Goal: Task Accomplishment & Management: Use online tool/utility

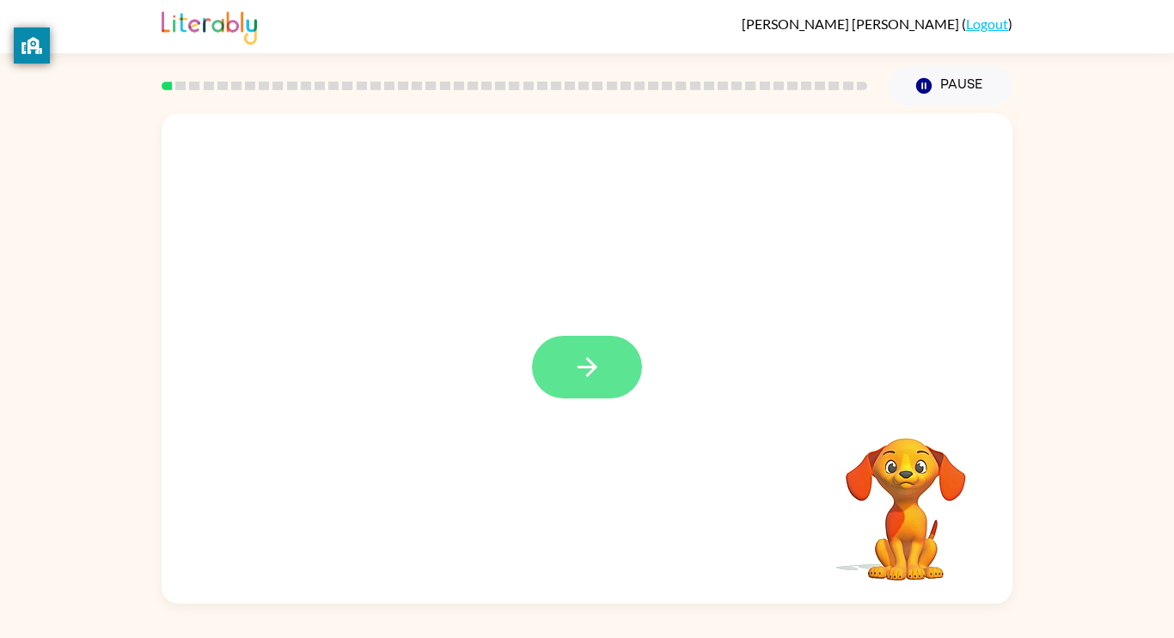
click at [608, 371] on button "button" at bounding box center [587, 367] width 110 height 63
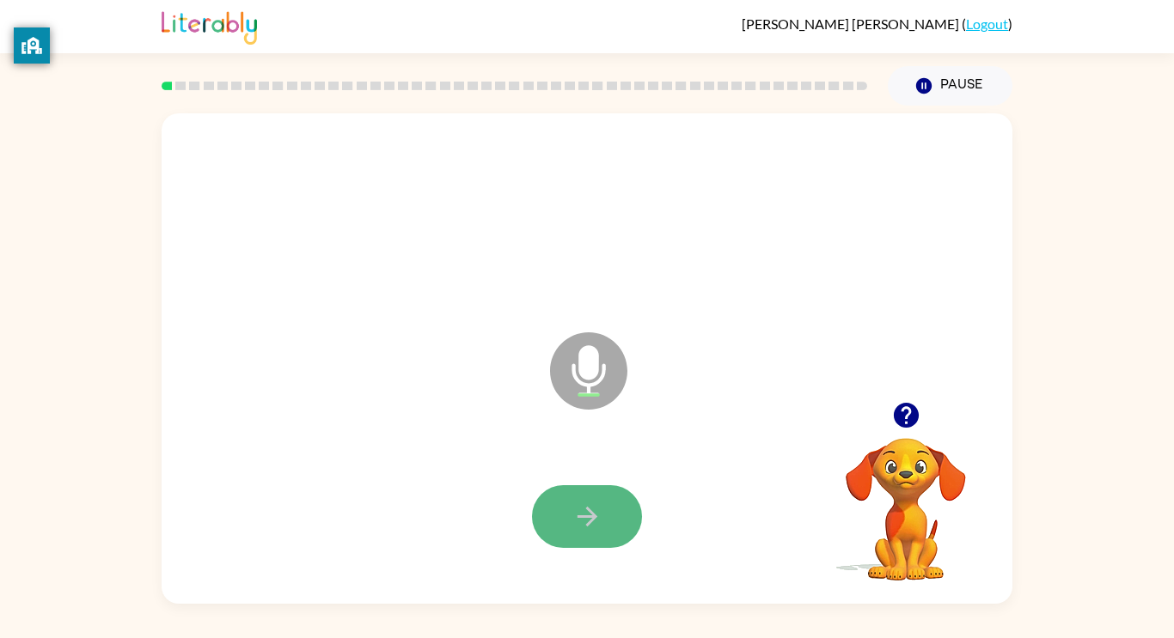
click at [569, 540] on button "button" at bounding box center [587, 516] width 110 height 63
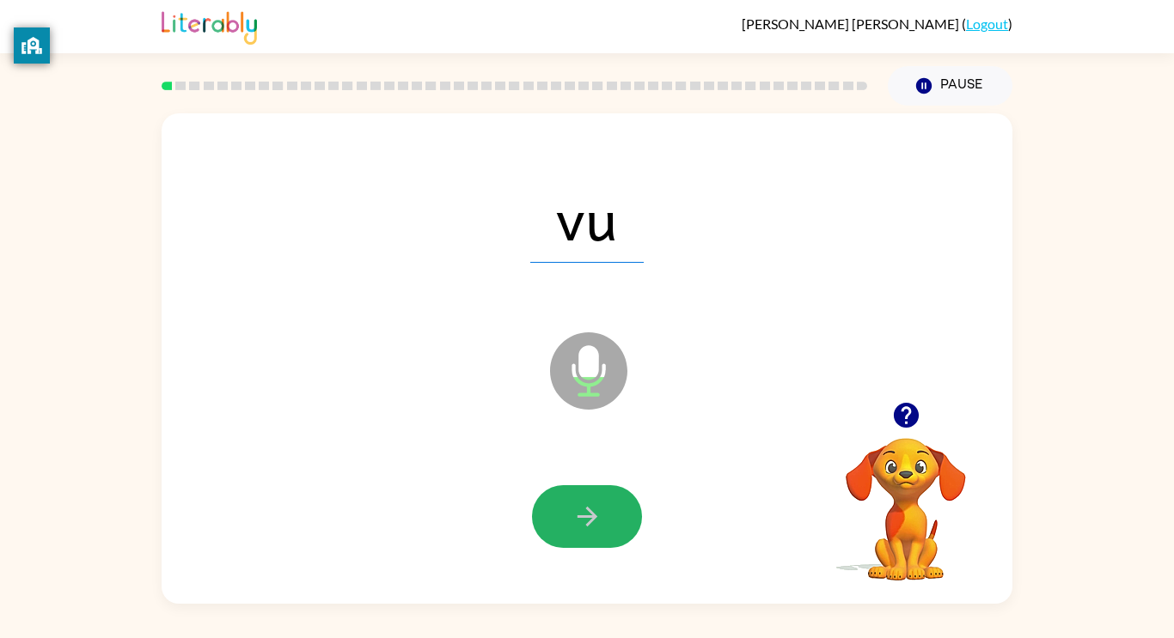
click at [600, 521] on icon "button" at bounding box center [587, 517] width 30 height 30
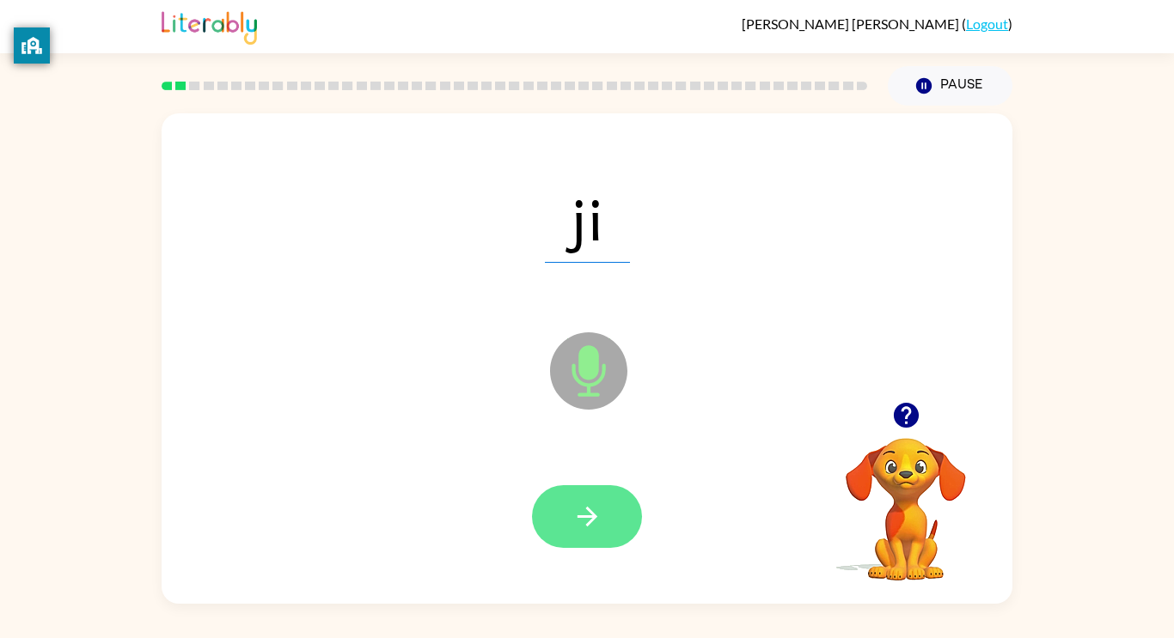
click at [604, 525] on button "button" at bounding box center [587, 516] width 110 height 63
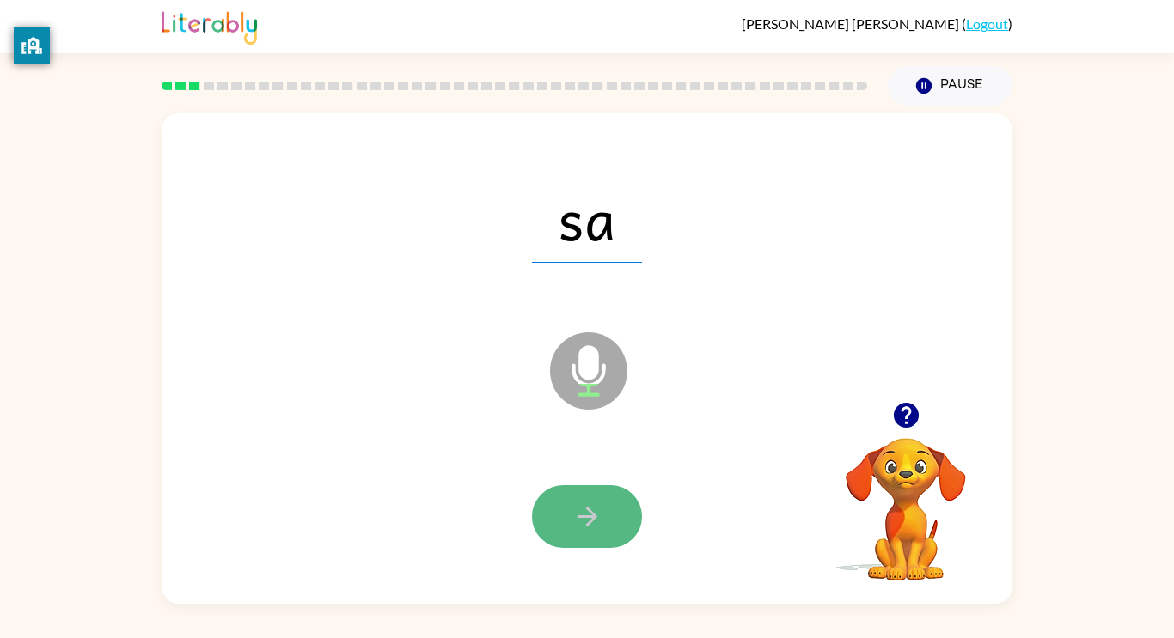
click at [607, 521] on button "button" at bounding box center [587, 516] width 110 height 63
click at [603, 522] on button "button" at bounding box center [587, 516] width 110 height 63
click at [602, 521] on button "button" at bounding box center [587, 516] width 110 height 63
click at [610, 514] on button "button" at bounding box center [587, 516] width 110 height 63
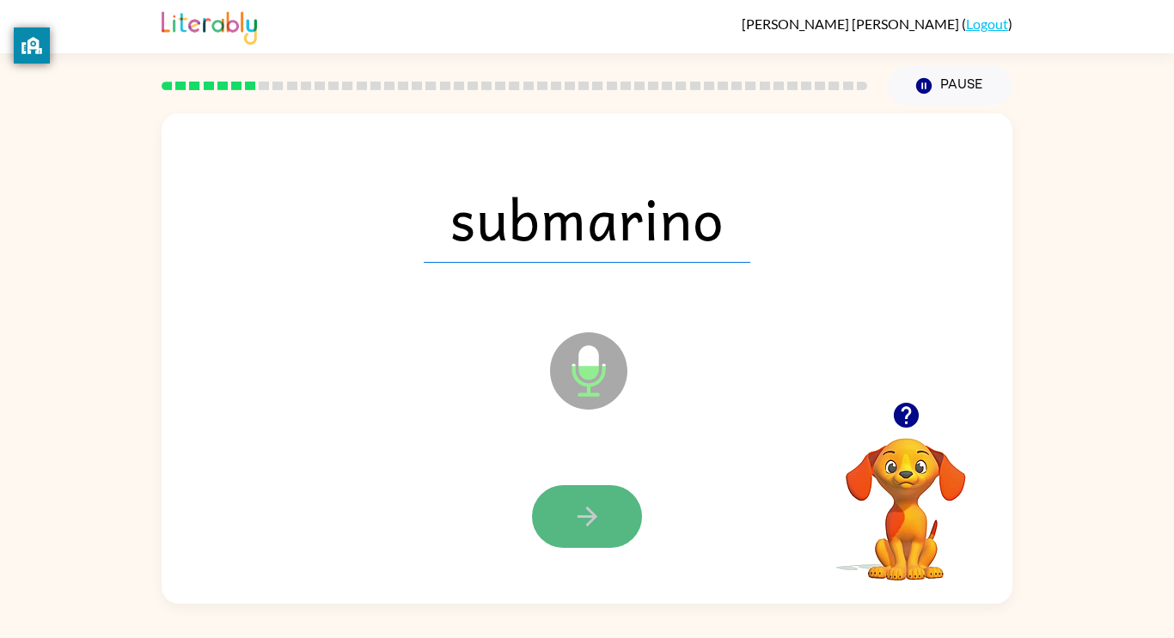
click at [610, 514] on button "button" at bounding box center [587, 516] width 110 height 63
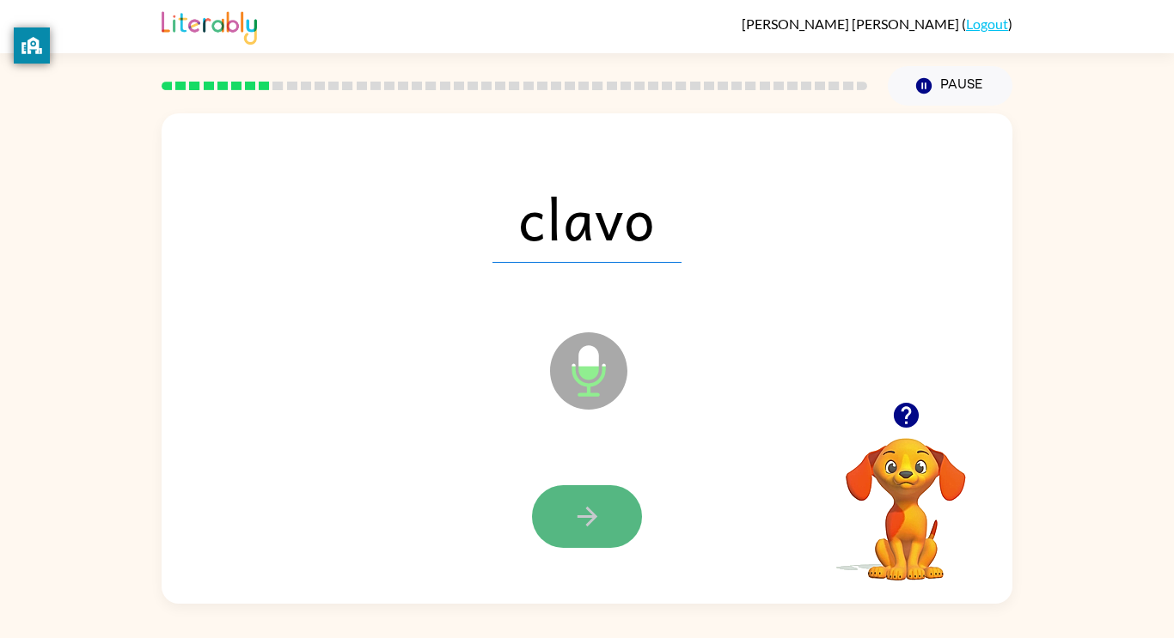
click at [599, 522] on icon "button" at bounding box center [587, 517] width 30 height 30
click at [600, 527] on icon "button" at bounding box center [587, 517] width 30 height 30
click at [595, 520] on icon "button" at bounding box center [587, 517] width 30 height 30
click at [591, 522] on icon "button" at bounding box center [587, 517] width 30 height 30
click at [589, 522] on icon "button" at bounding box center [587, 517] width 20 height 20
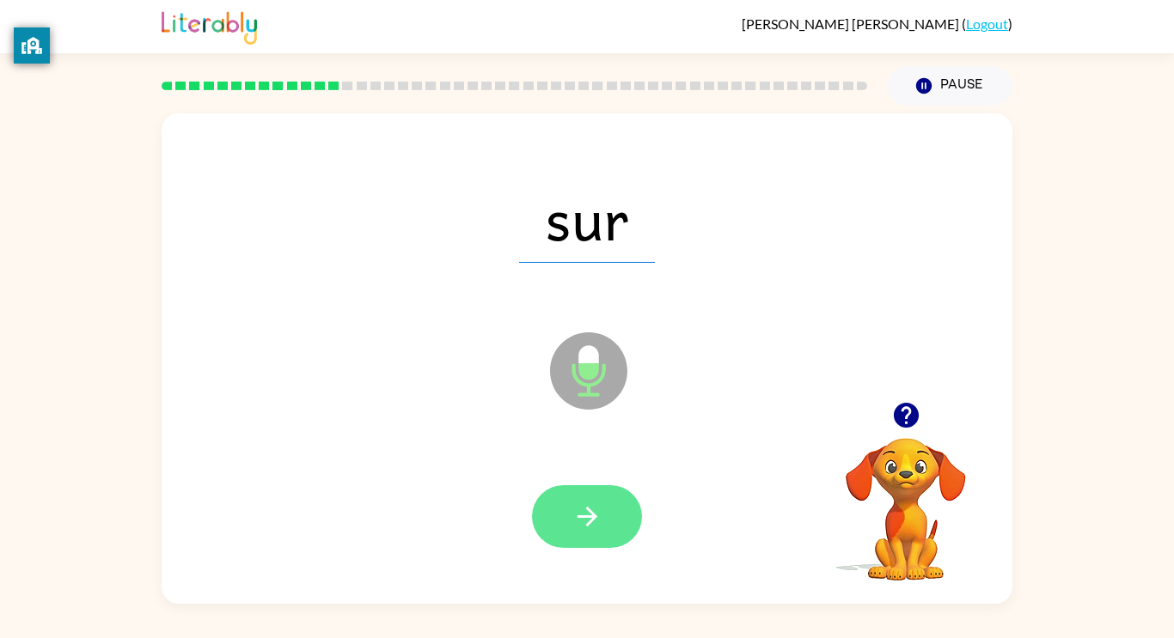
click at [575, 518] on icon "button" at bounding box center [587, 517] width 30 height 30
click at [582, 520] on icon "button" at bounding box center [587, 517] width 30 height 30
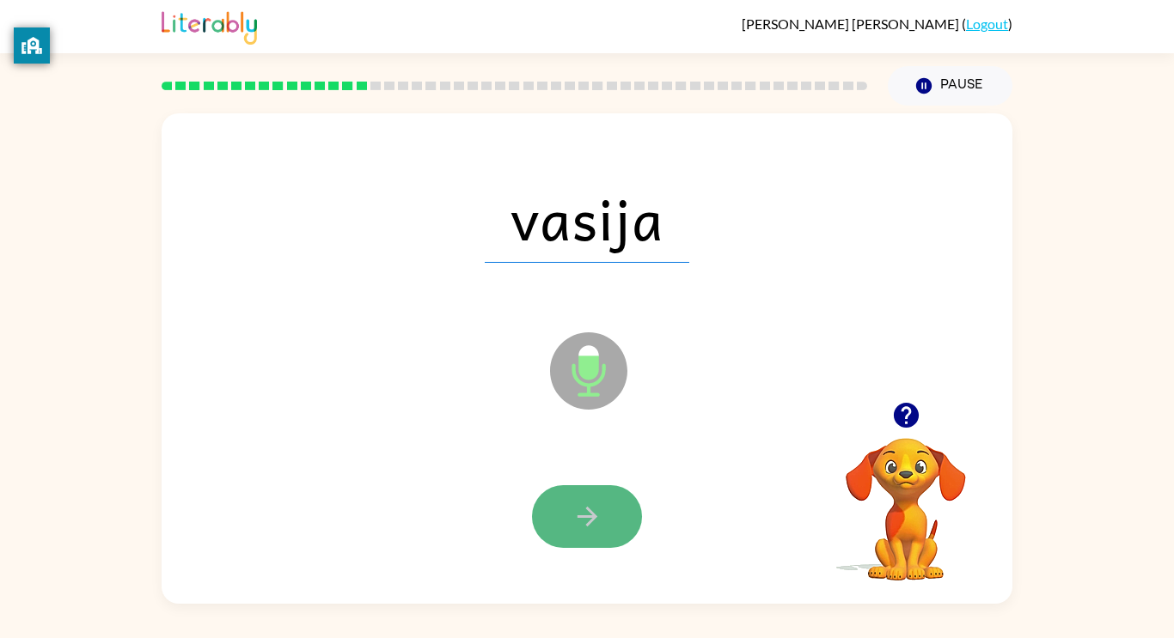
click at [586, 529] on icon "button" at bounding box center [587, 517] width 30 height 30
click at [585, 528] on icon "button" at bounding box center [587, 517] width 30 height 30
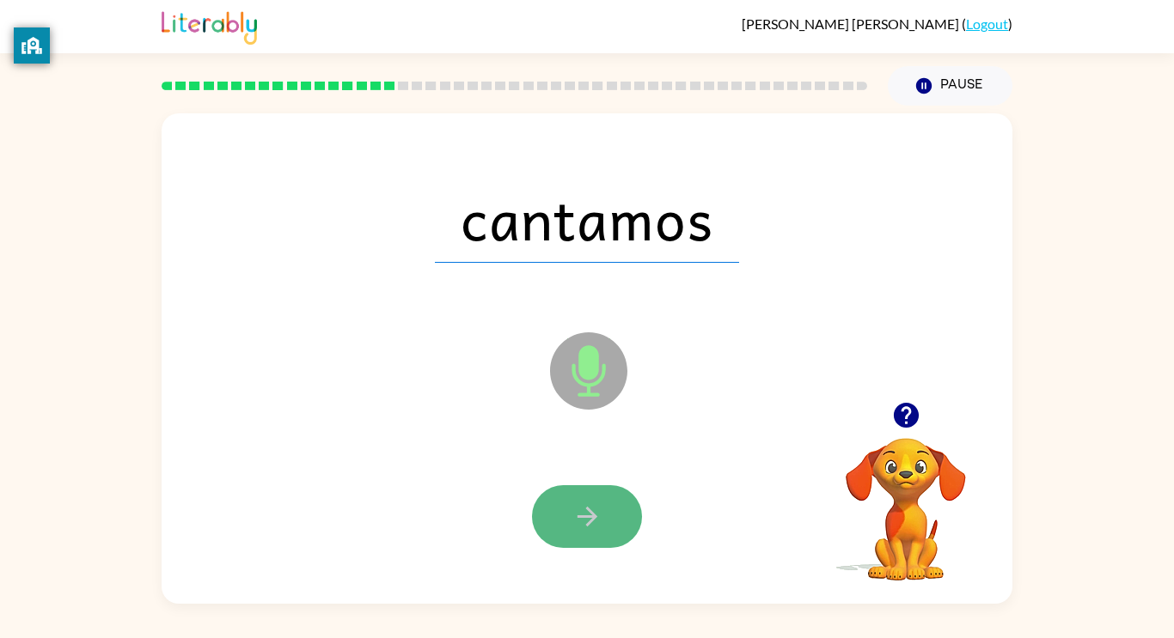
click at [580, 525] on icon "button" at bounding box center [587, 517] width 30 height 30
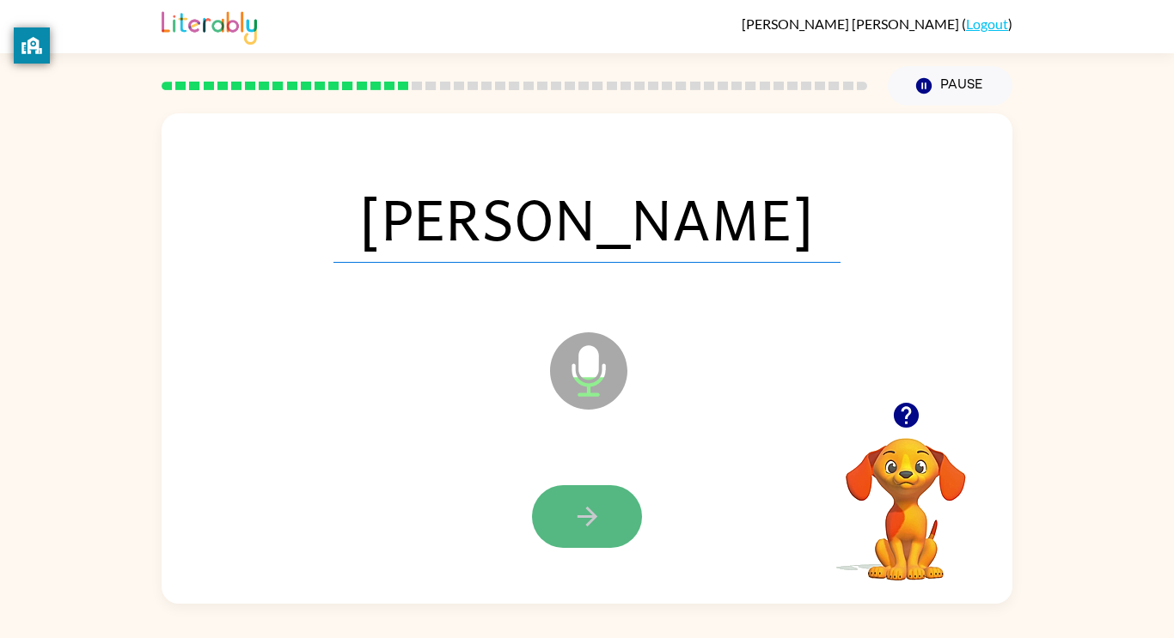
click at [581, 528] on icon "button" at bounding box center [587, 517] width 30 height 30
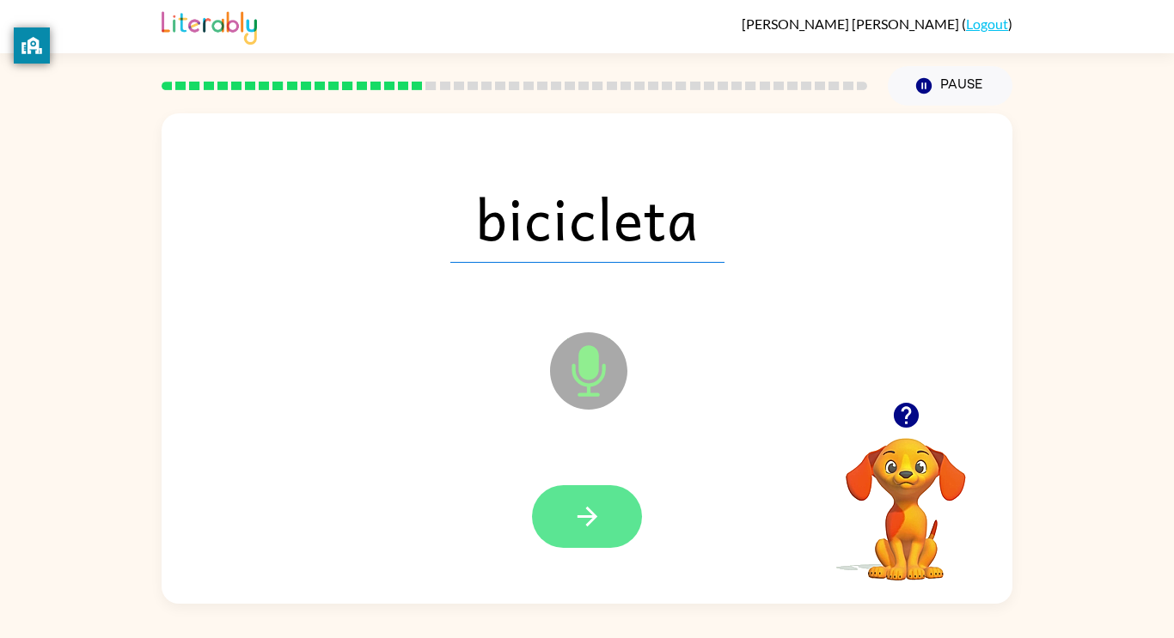
click at [575, 521] on icon "button" at bounding box center [587, 517] width 30 height 30
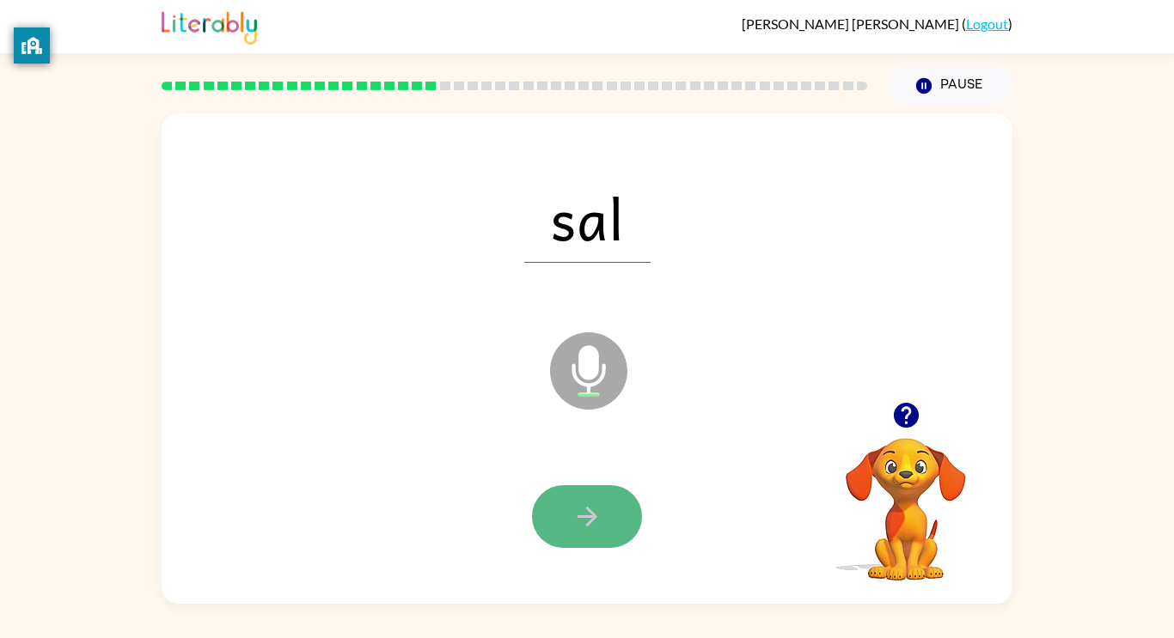
click at [573, 525] on icon "button" at bounding box center [587, 517] width 30 height 30
click at [567, 516] on button "button" at bounding box center [587, 516] width 110 height 63
click at [566, 546] on button "button" at bounding box center [587, 516] width 110 height 63
click at [565, 534] on button "button" at bounding box center [587, 516] width 110 height 63
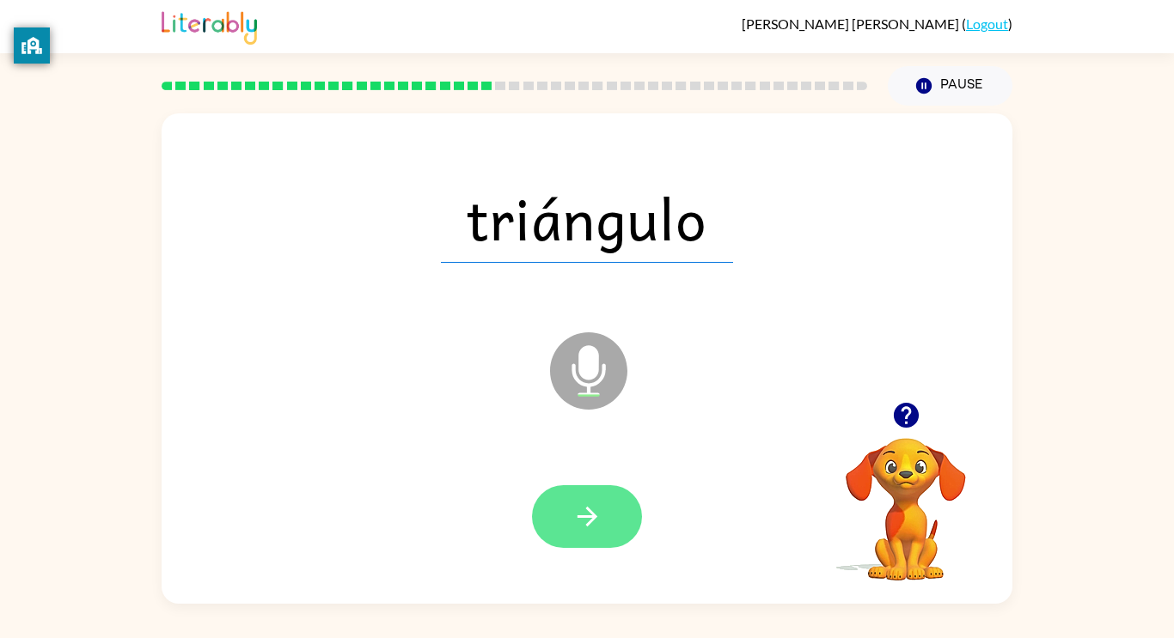
click at [559, 528] on button "button" at bounding box center [587, 516] width 110 height 63
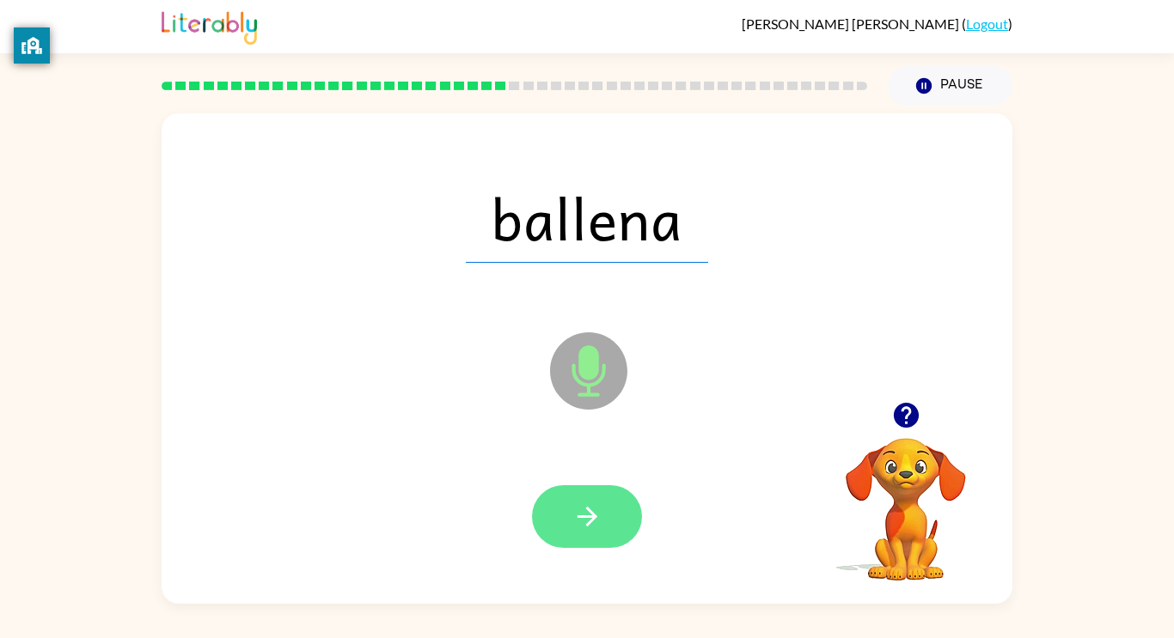
click at [555, 528] on button "button" at bounding box center [587, 516] width 110 height 63
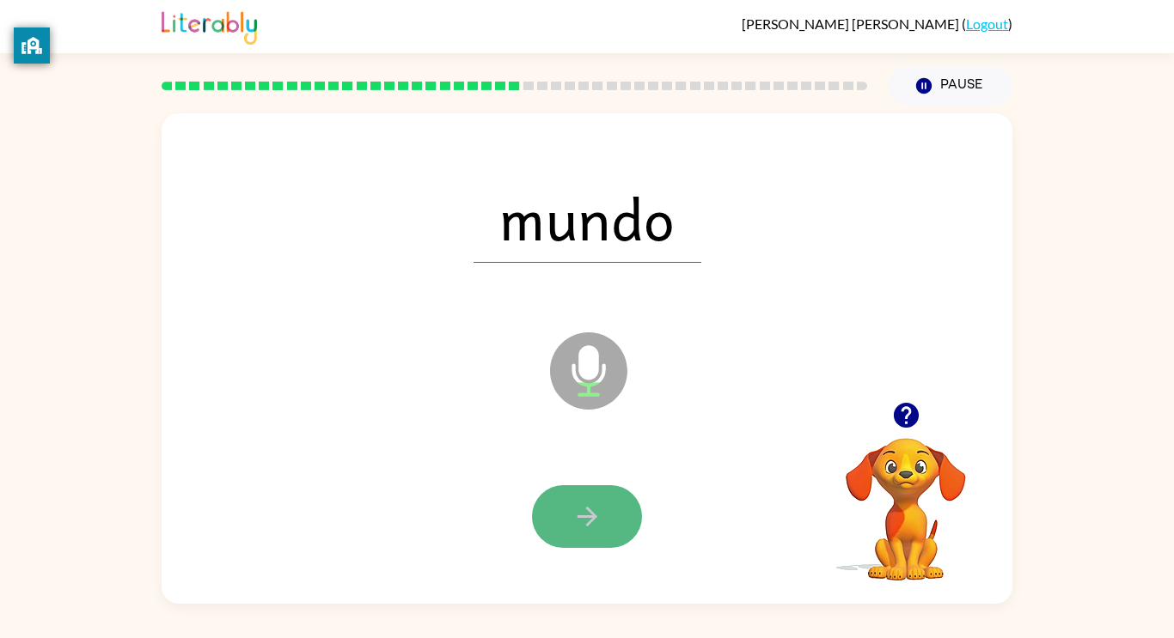
click at [556, 521] on button "button" at bounding box center [587, 516] width 110 height 63
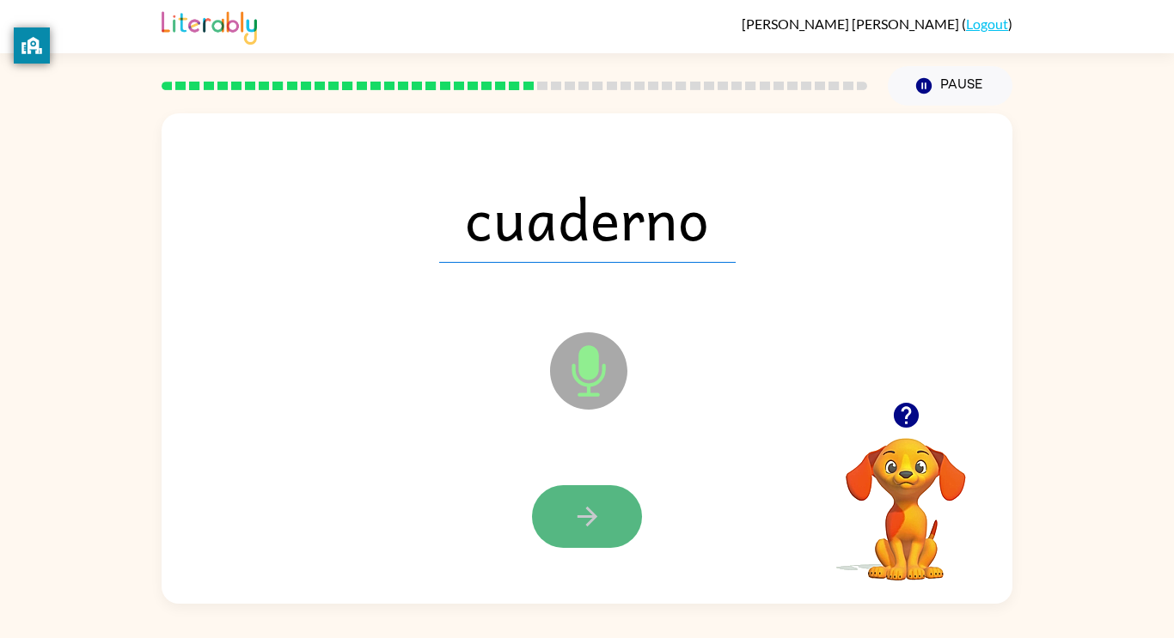
click at [556, 521] on button "button" at bounding box center [587, 516] width 110 height 63
click at [553, 522] on button "button" at bounding box center [587, 516] width 110 height 63
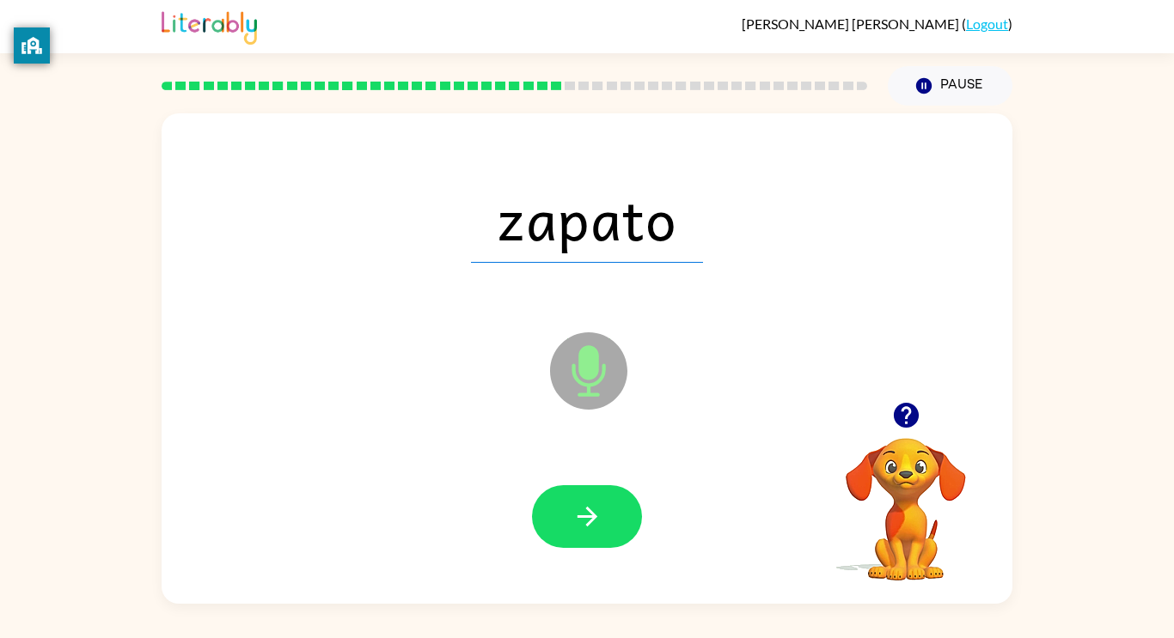
click at [552, 521] on button "button" at bounding box center [587, 516] width 110 height 63
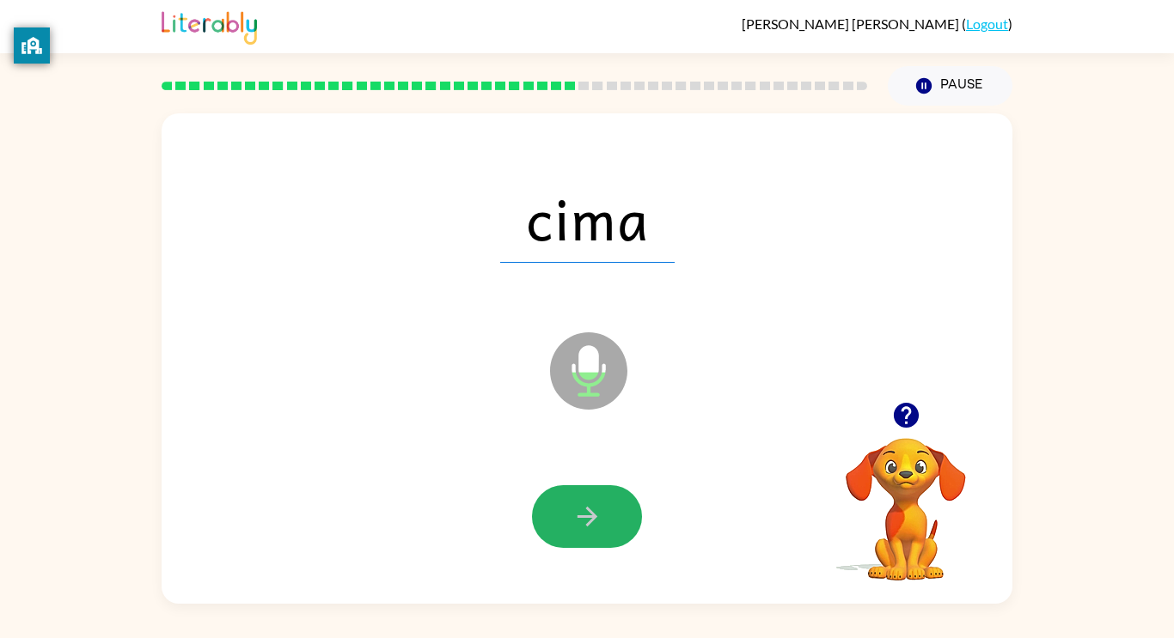
click at [552, 521] on button "button" at bounding box center [587, 516] width 110 height 63
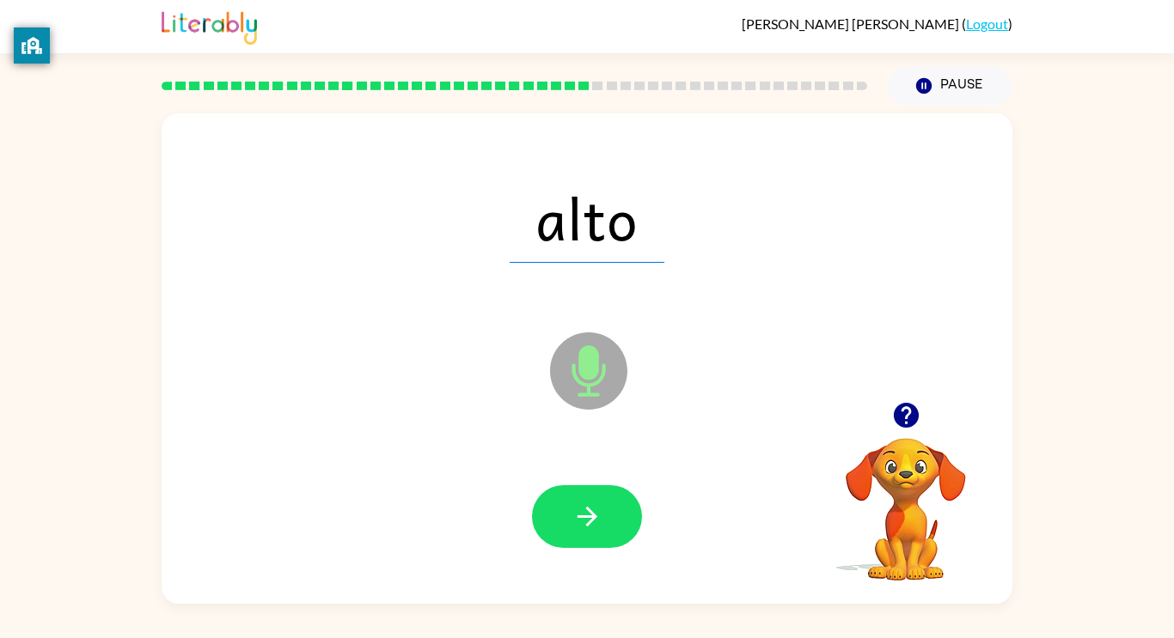
click at [551, 522] on button "button" at bounding box center [587, 516] width 110 height 63
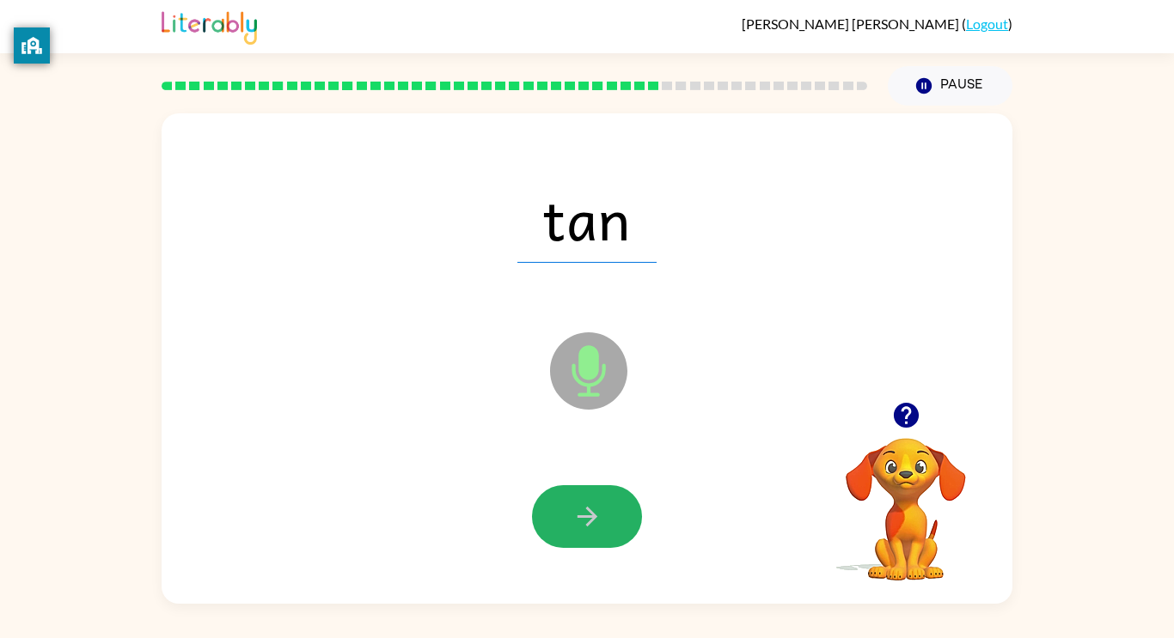
click at [551, 522] on button "button" at bounding box center [587, 516] width 110 height 63
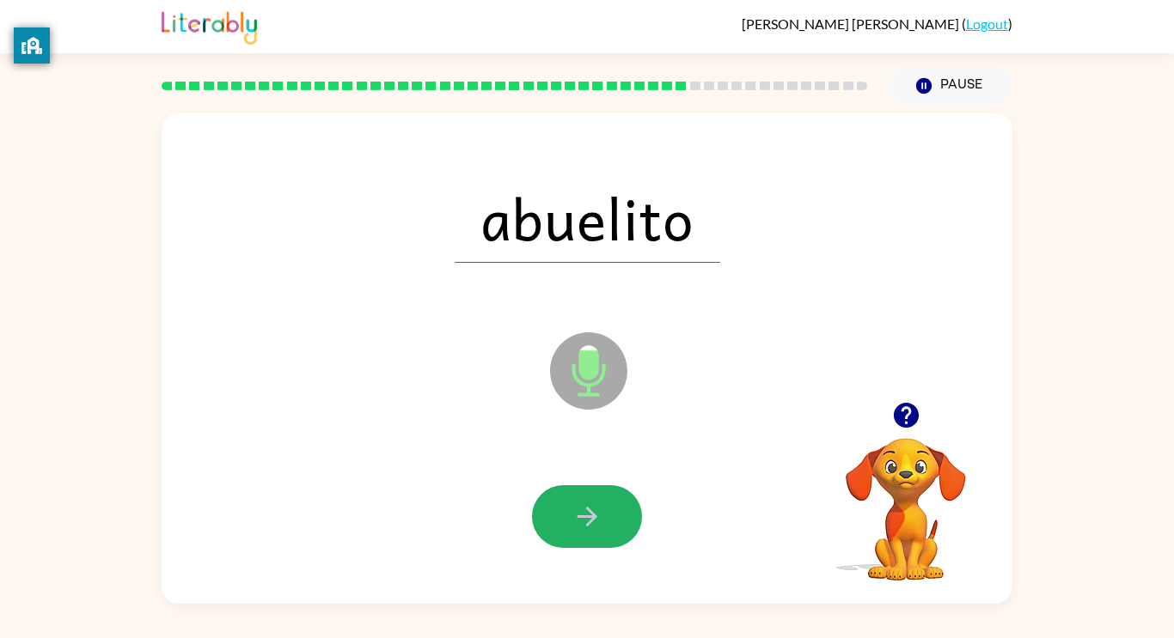
click at [551, 522] on button "button" at bounding box center [587, 516] width 110 height 63
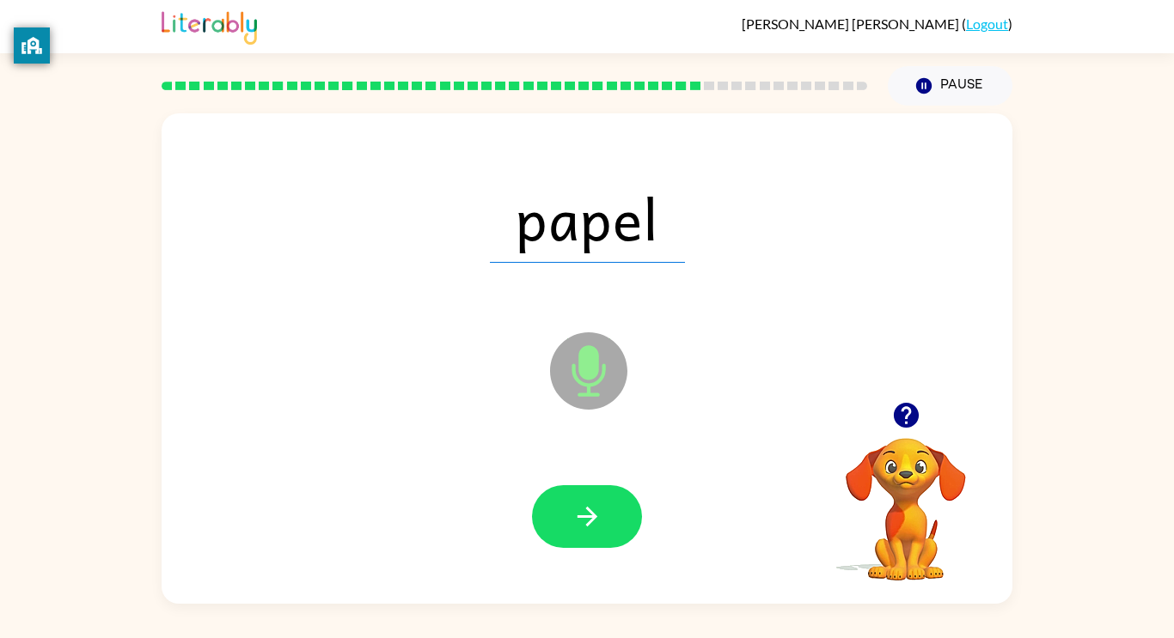
click at [551, 522] on button "button" at bounding box center [587, 516] width 110 height 63
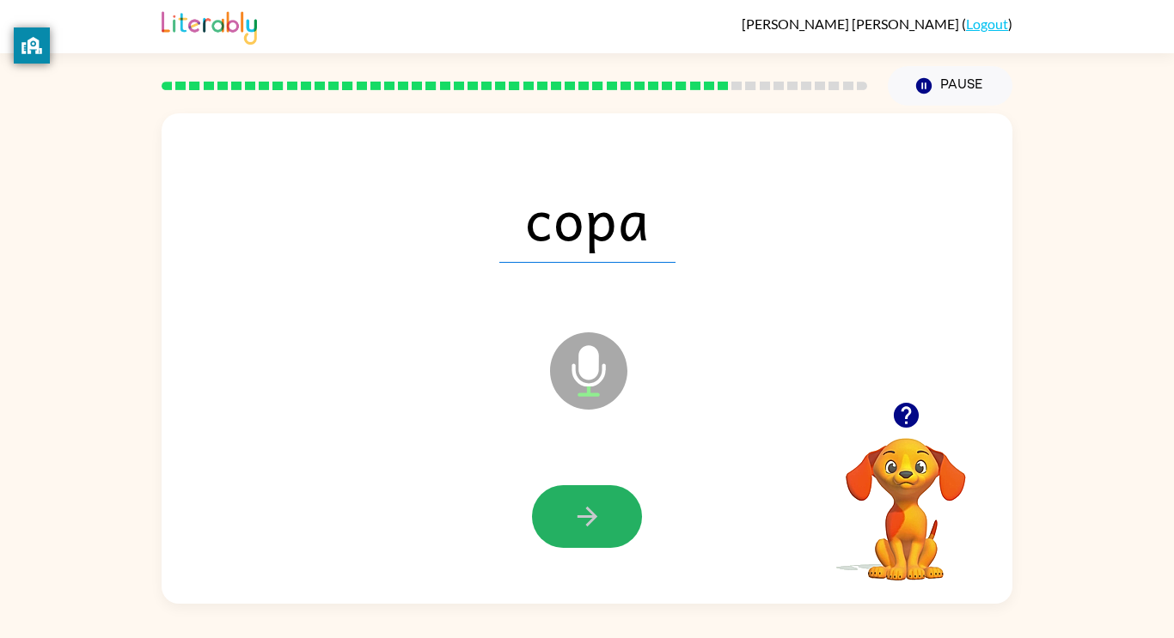
click at [551, 522] on button "button" at bounding box center [587, 516] width 110 height 63
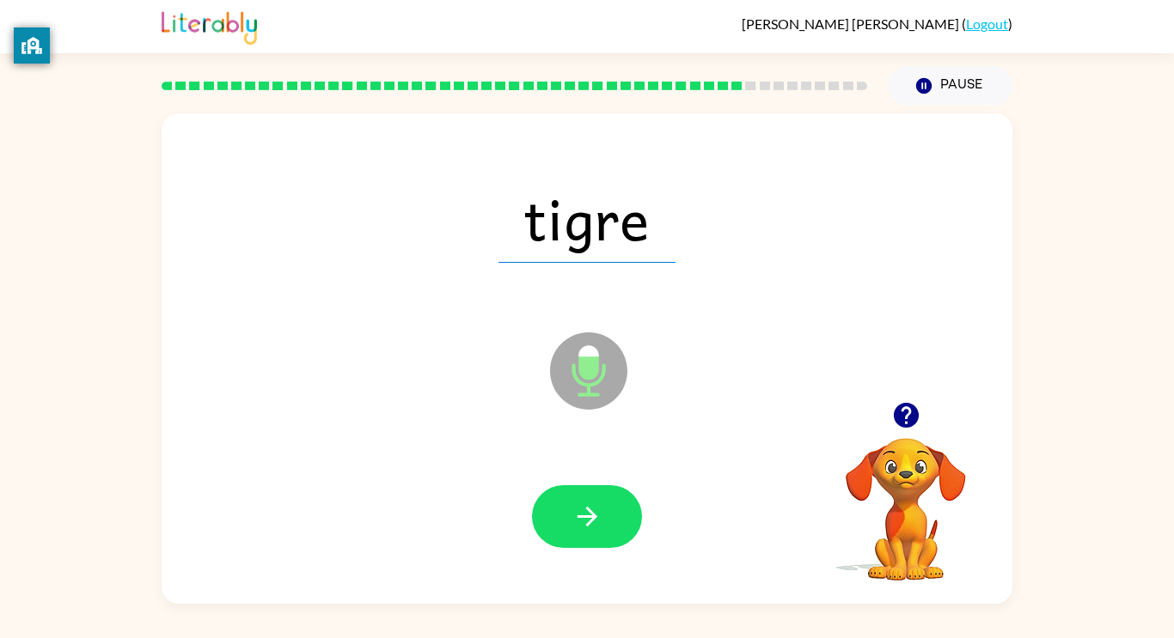
click at [551, 522] on button "button" at bounding box center [587, 516] width 110 height 63
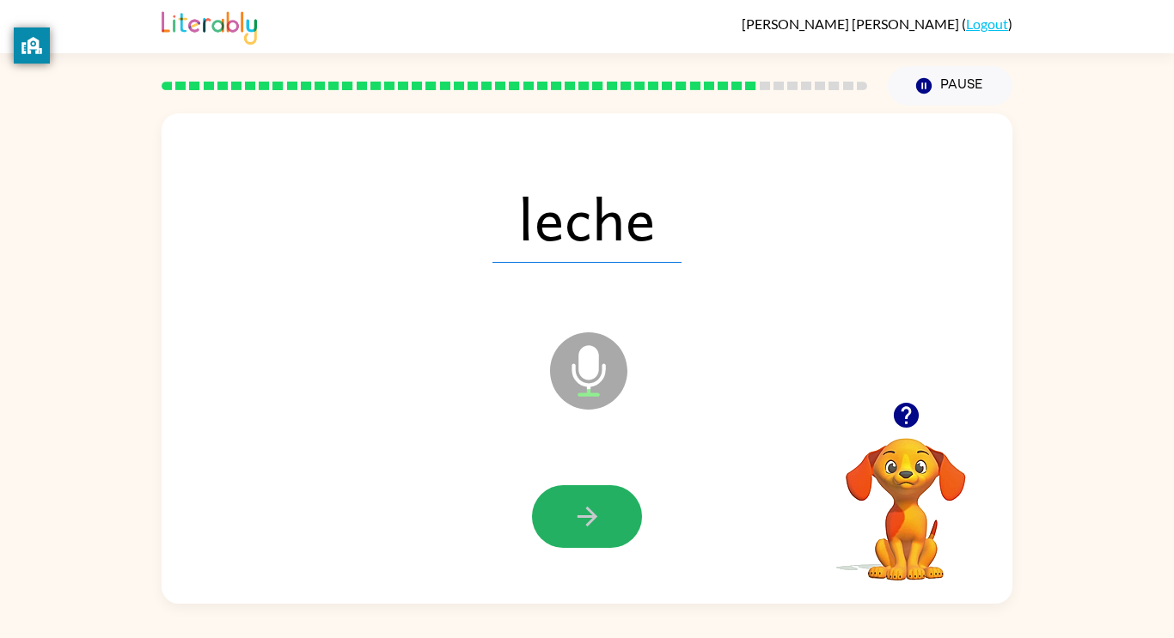
click at [551, 522] on button "button" at bounding box center [587, 516] width 110 height 63
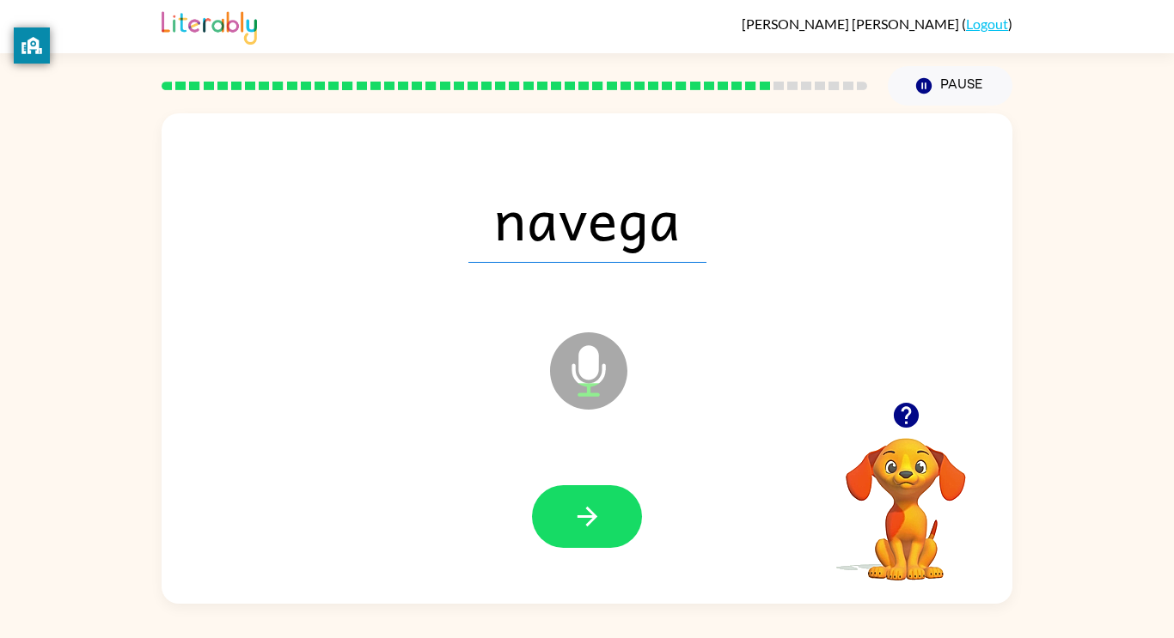
click at [551, 522] on button "button" at bounding box center [587, 516] width 110 height 63
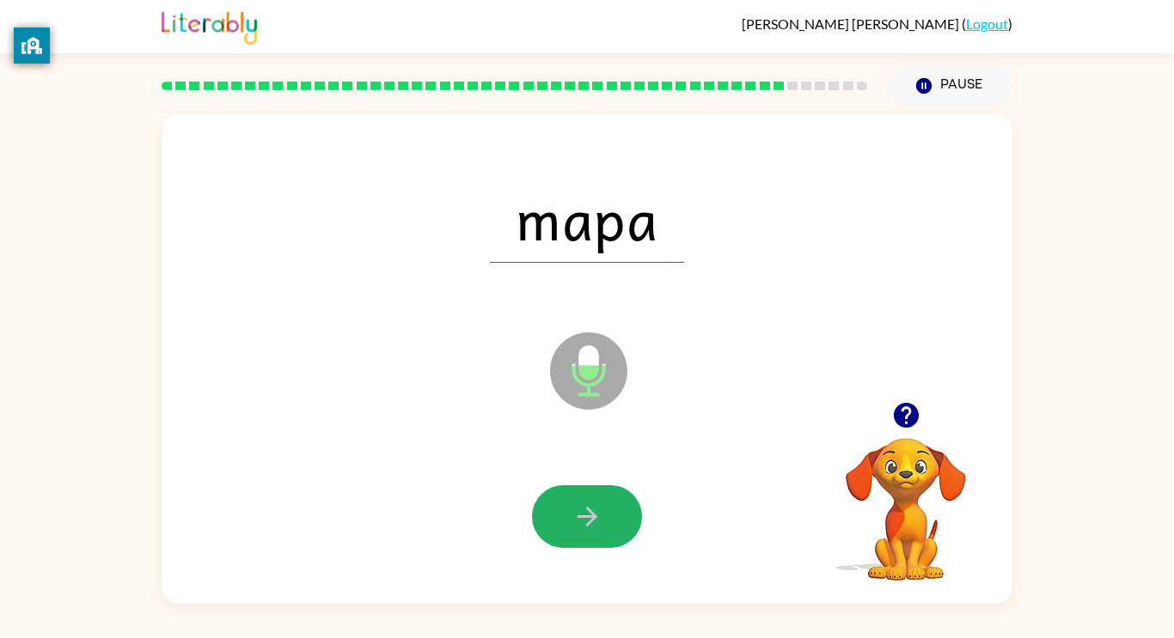
click at [551, 522] on button "button" at bounding box center [587, 516] width 110 height 63
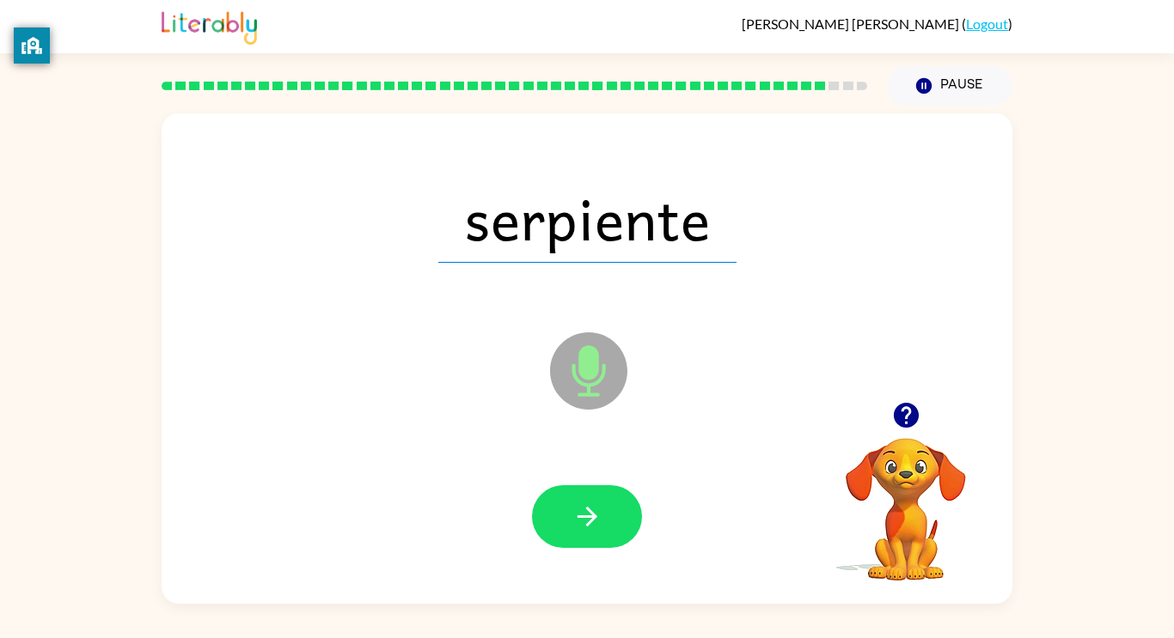
click at [551, 522] on button "button" at bounding box center [587, 516] width 110 height 63
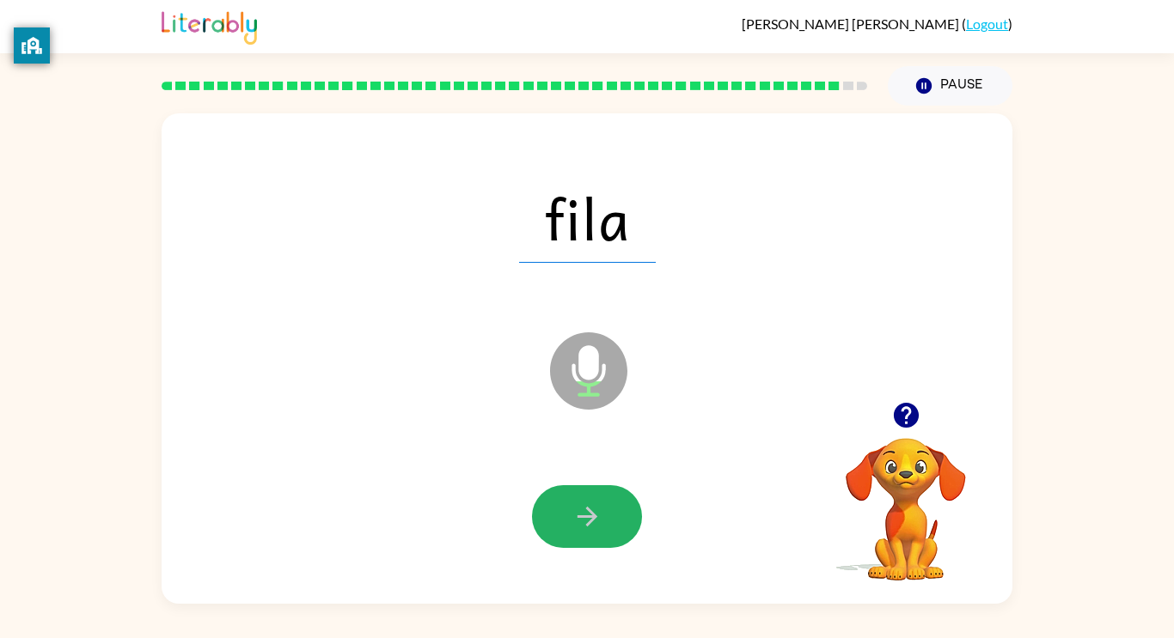
click at [551, 522] on button "button" at bounding box center [587, 516] width 110 height 63
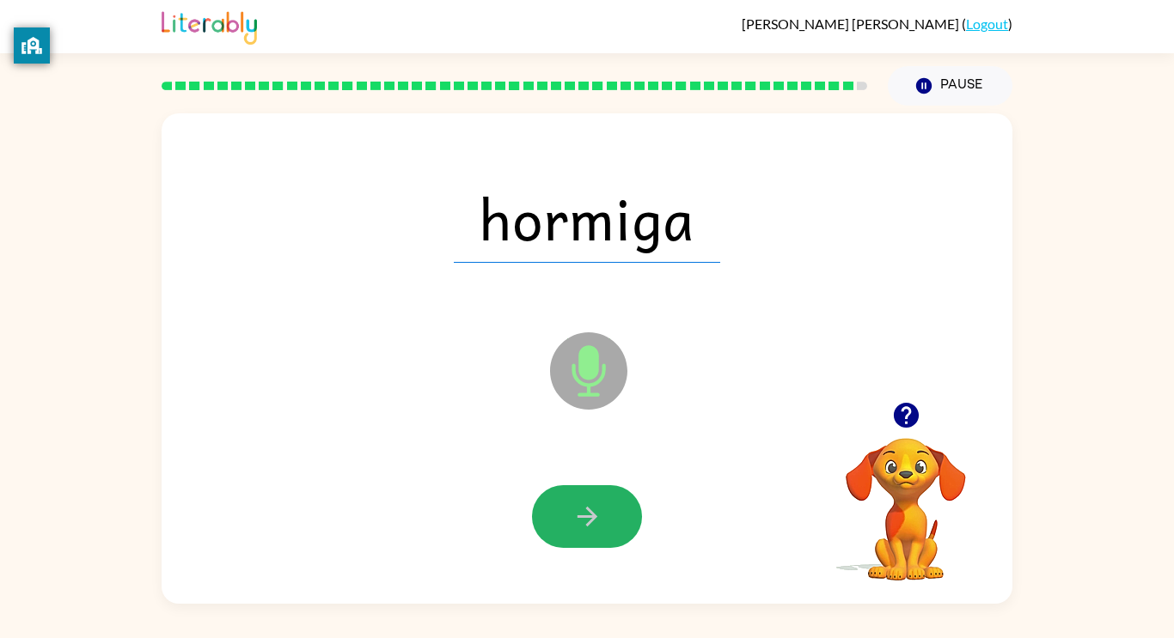
click at [551, 522] on button "button" at bounding box center [587, 516] width 110 height 63
